Goal: Browse casually

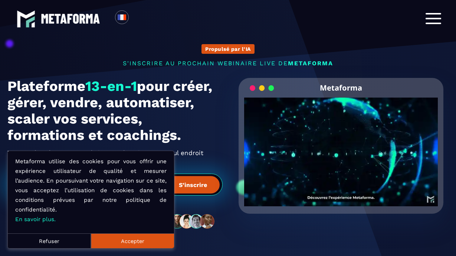
click at [430, 22] on div at bounding box center [433, 18] width 16 height 11
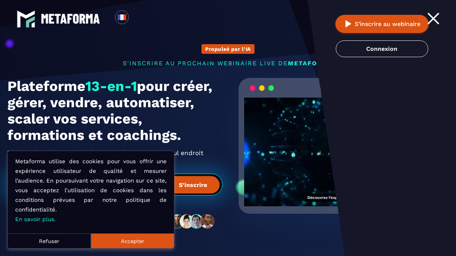
click at [434, 22] on div at bounding box center [433, 18] width 16 height 11
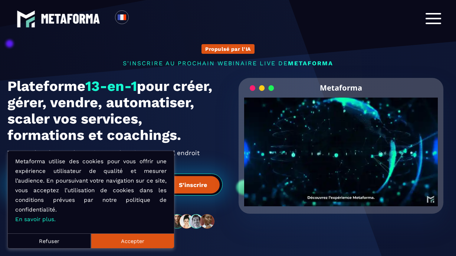
click at [55, 241] on button "Refuser" at bounding box center [49, 240] width 83 height 15
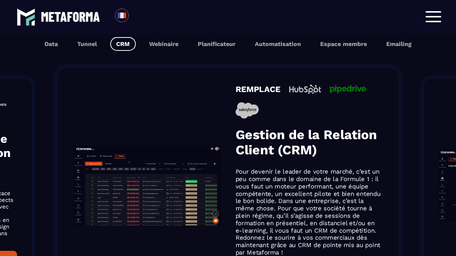
scroll to position [492, 0]
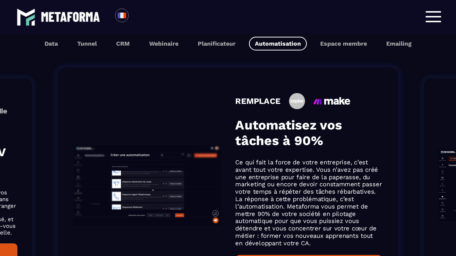
scroll to position [504, 0]
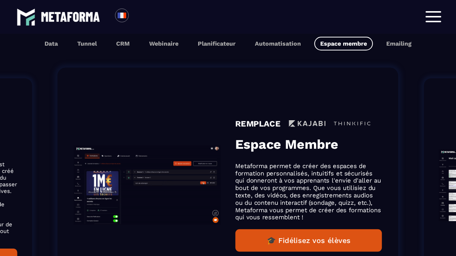
scroll to position [492, 0]
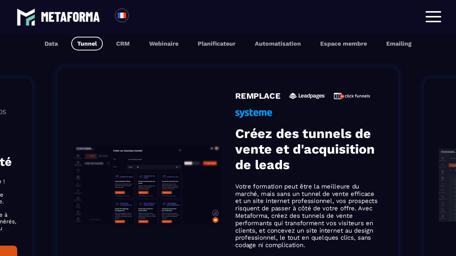
click at [400, 146] on li "REMPLACE Créez des tunnels de vente et d'acquisition de leads Votre formation p…" at bounding box center [228, 185] width 386 height 280
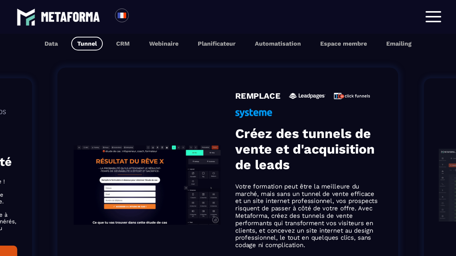
click at [401, 171] on li "REMPLACE Créez des tunnels de vente et d'acquisition de leads Votre formation p…" at bounding box center [228, 185] width 386 height 280
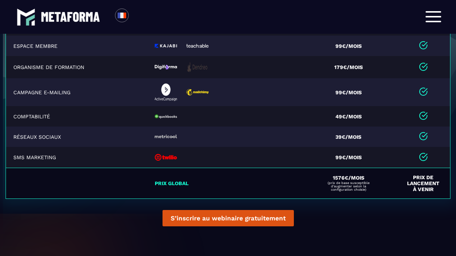
scroll to position [1783, 0]
